Goal: Find specific page/section: Find specific page/section

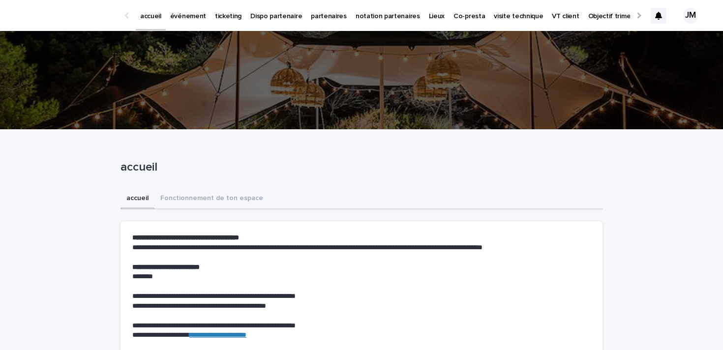
click at [437, 170] on p "accueil" at bounding box center [360, 167] width 478 height 14
click at [660, 30] on div "1" at bounding box center [659, 15] width 16 height 41
click at [660, 16] on icon at bounding box center [658, 16] width 7 height 8
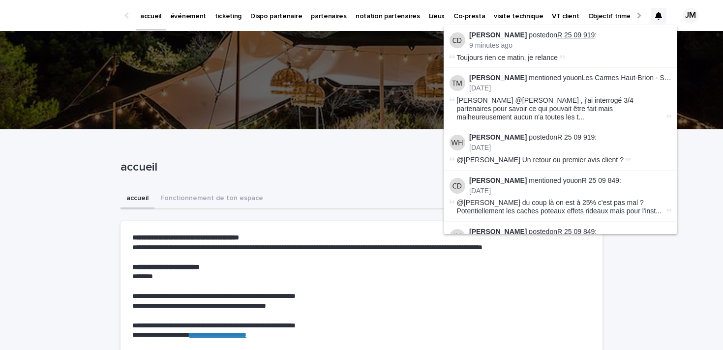
click at [570, 34] on link "R 25 09 919" at bounding box center [576, 35] width 37 height 8
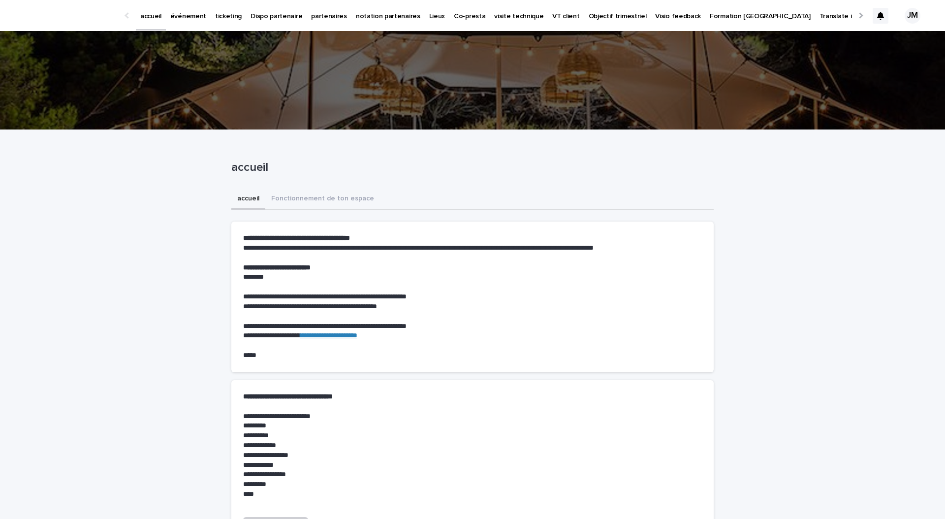
click at [188, 16] on p "événement" at bounding box center [188, 10] width 36 height 21
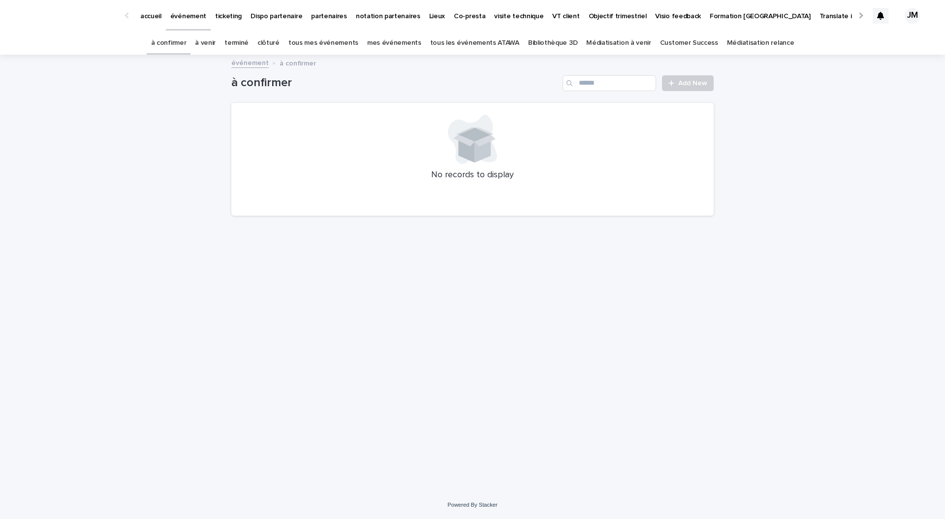
click at [450, 47] on link "tous les événements ATAWA" at bounding box center [474, 42] width 89 height 23
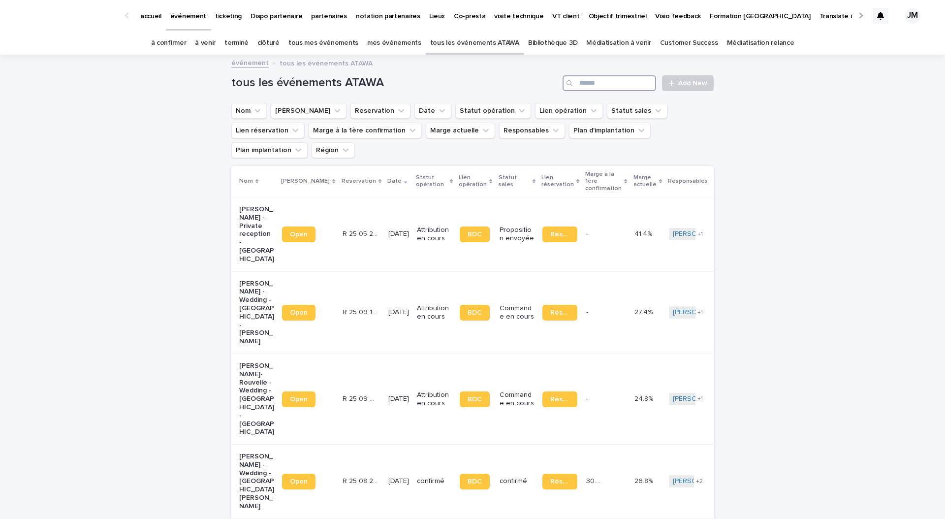
click at [590, 84] on input "Search" at bounding box center [608, 83] width 93 height 16
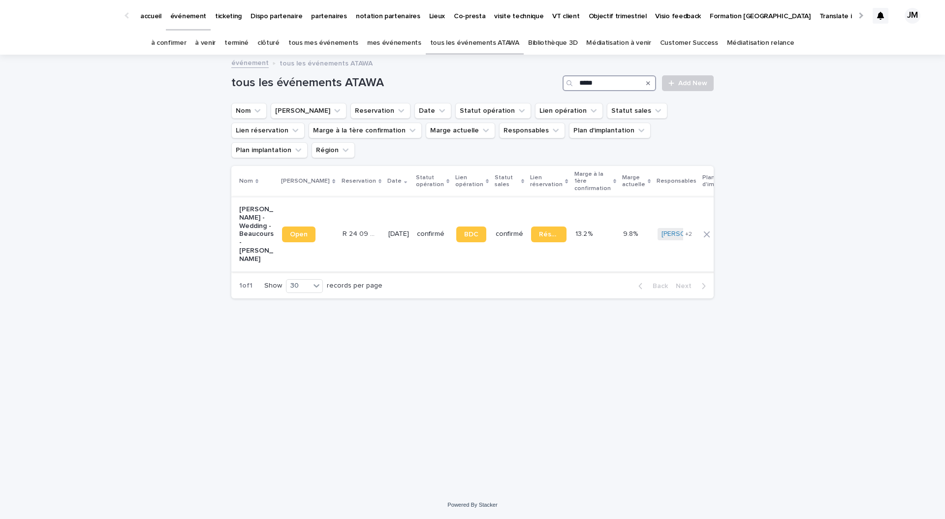
type input "*****"
click at [249, 220] on p "Moïna STRAUSS - Wedding - Beaucours - Sauve" at bounding box center [256, 234] width 35 height 58
